Goal: Check status: Check status

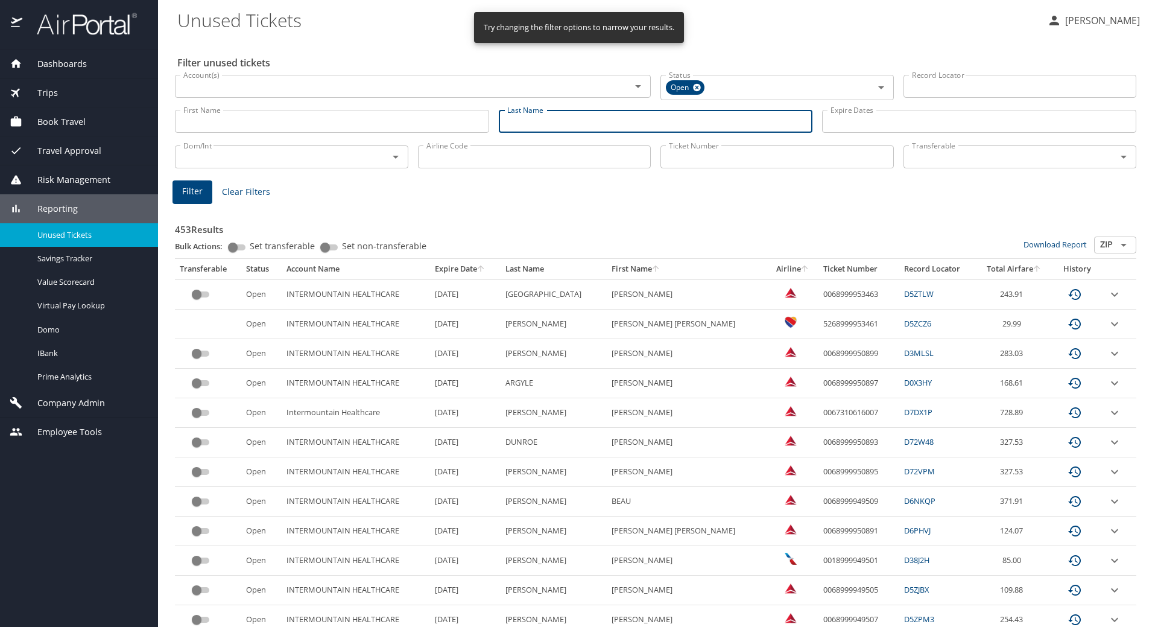
click at [527, 123] on input "Last Name" at bounding box center [656, 121] width 314 height 23
type input "flood"
click at [189, 184] on span "Filter" at bounding box center [192, 191] width 21 height 15
click at [554, 121] on input "Last Name" at bounding box center [656, 121] width 314 height 23
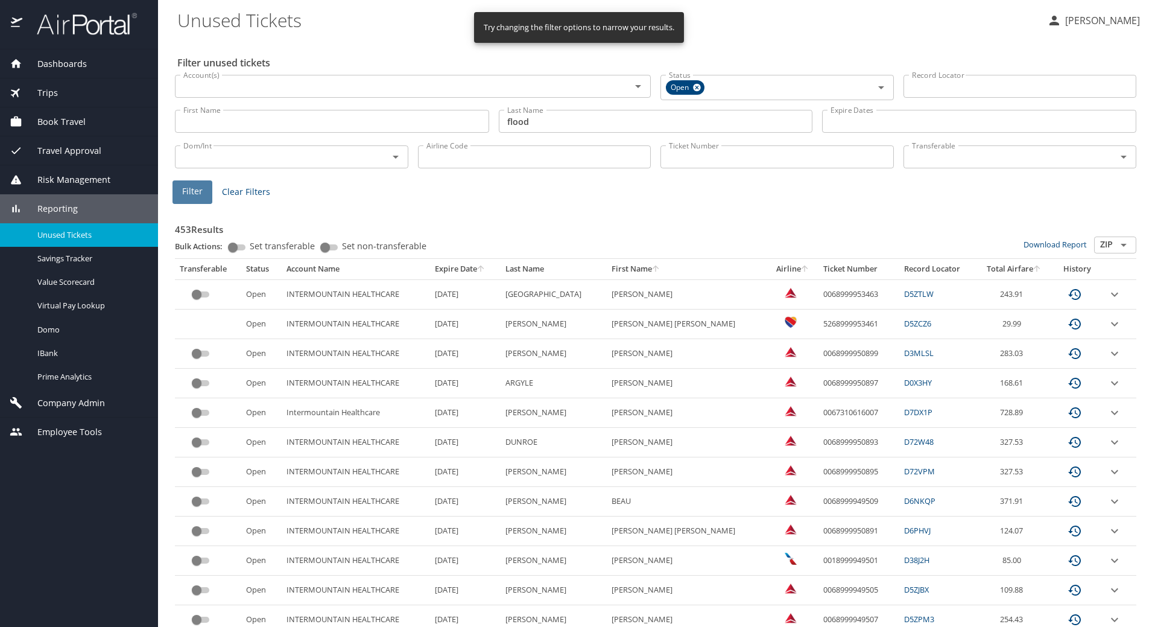
click at [206, 187] on button "Filter" at bounding box center [193, 192] width 40 height 24
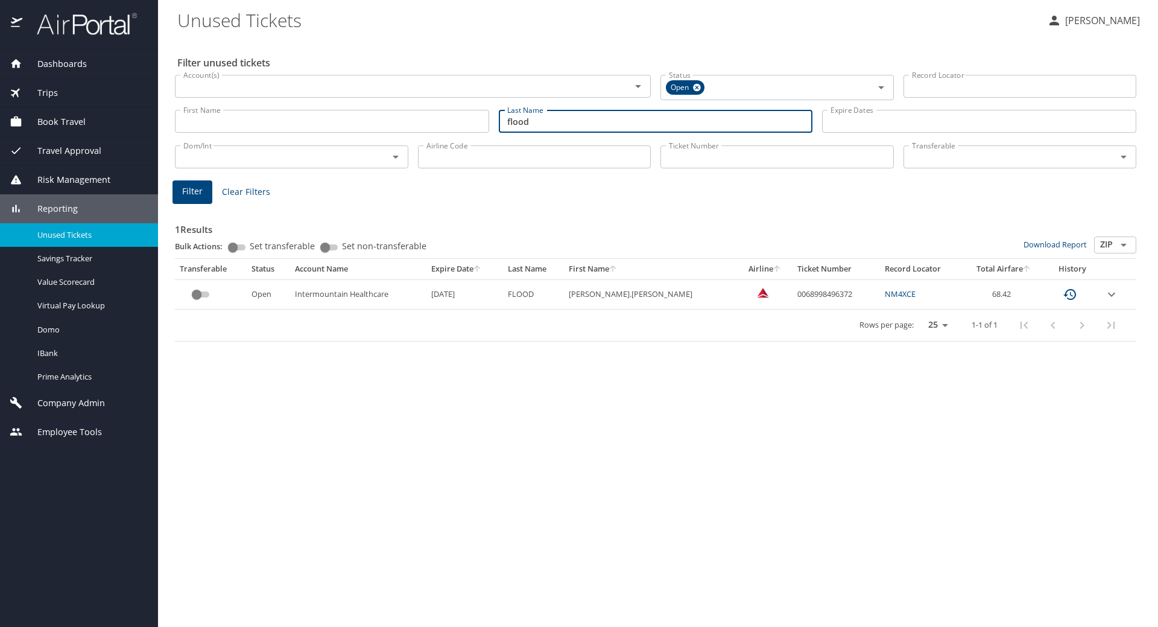
drag, startPoint x: 540, startPoint y: 118, endPoint x: 394, endPoint y: 115, distance: 146.6
click at [394, 115] on div "First Name First Name Last Name flood Last Name Expire Dates Expire Dates" at bounding box center [655, 121] width 971 height 43
type input "cannon"
click at [201, 189] on span "Filter" at bounding box center [192, 191] width 21 height 15
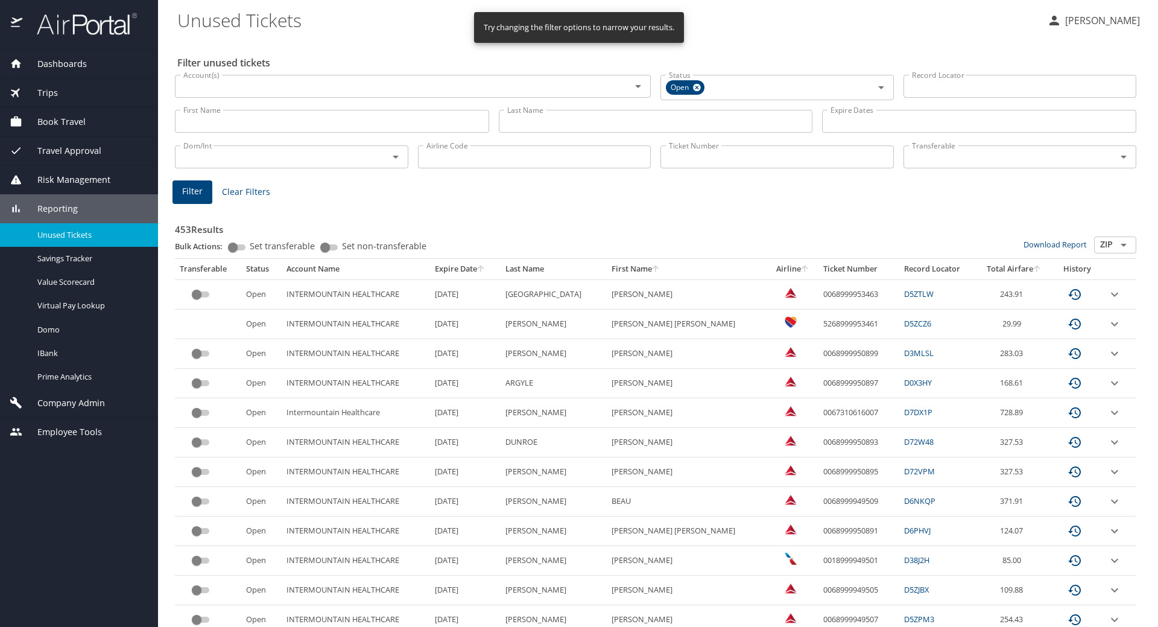
click at [539, 123] on input "Last Name" at bounding box center [656, 121] width 314 height 23
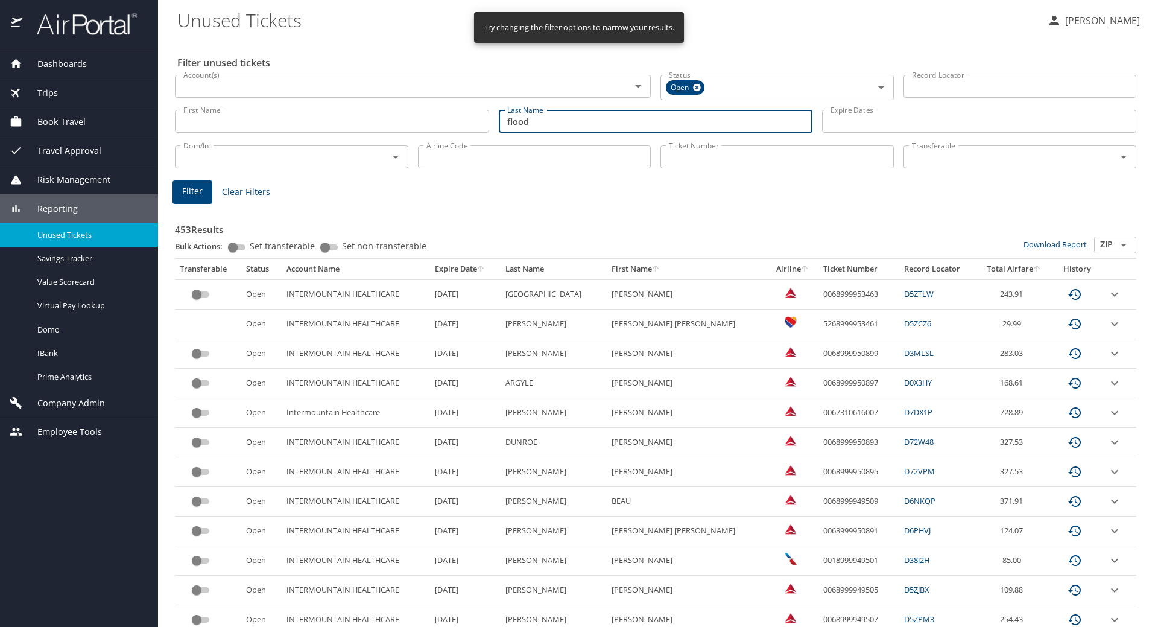
type input "flood"
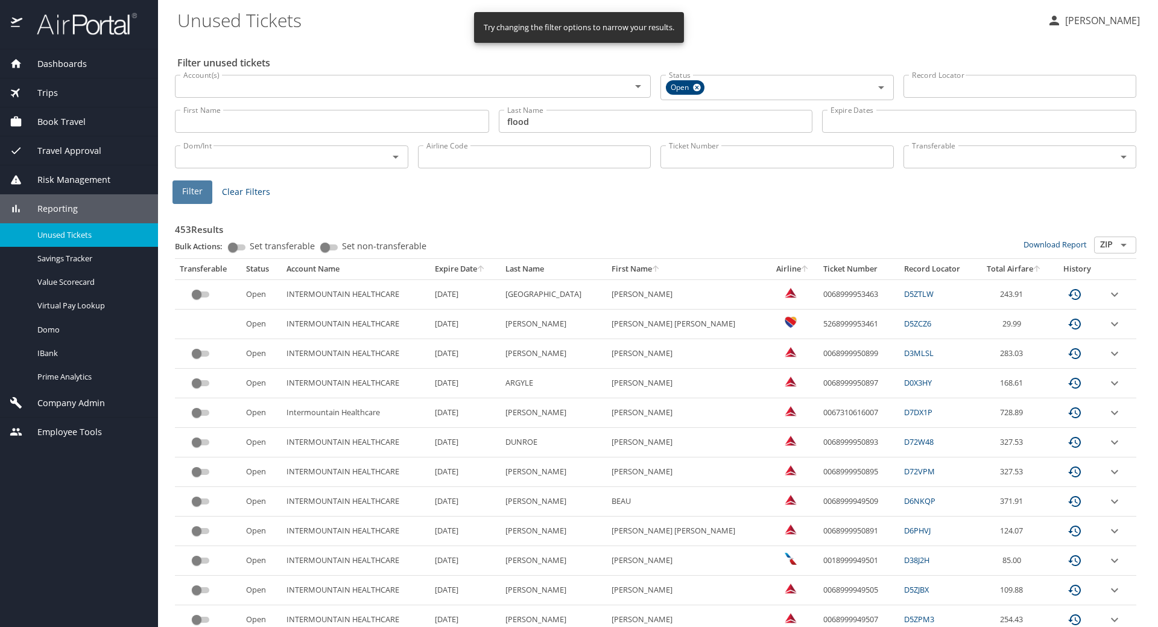
click at [198, 188] on span "Filter" at bounding box center [192, 191] width 21 height 15
